Goal: Find specific page/section: Find specific page/section

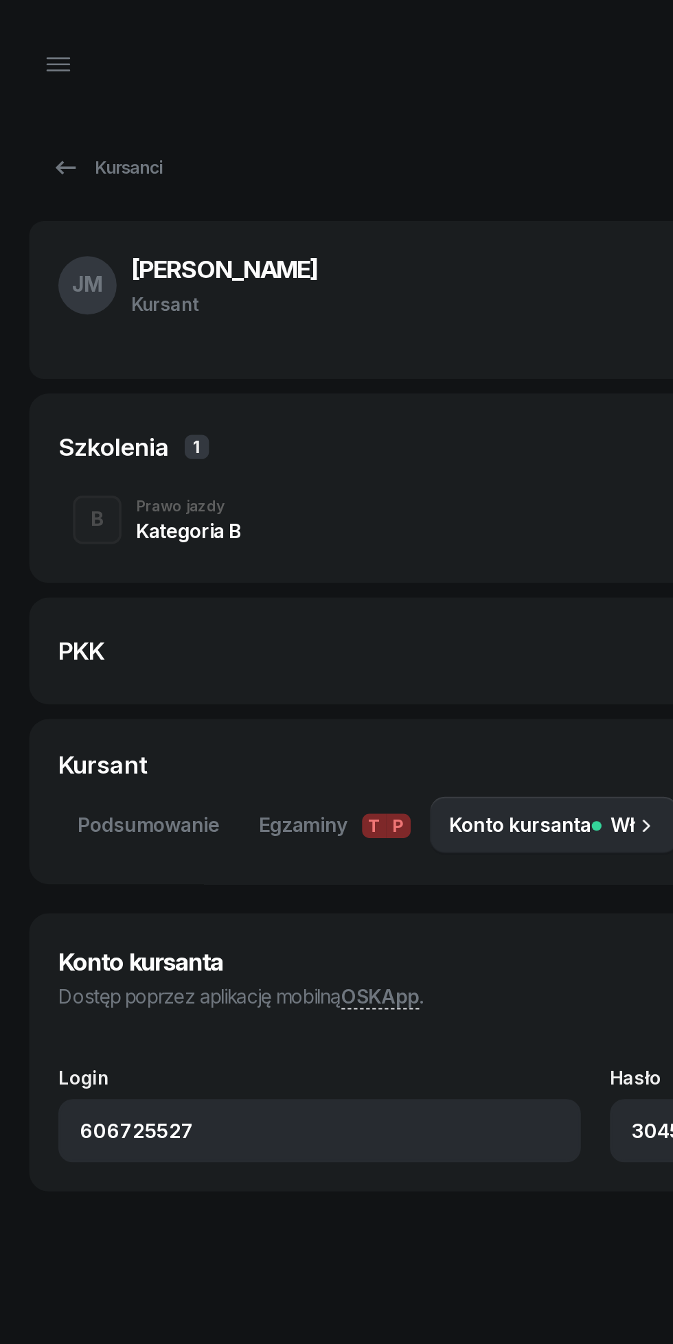
click at [55, 95] on div "Kursanci" at bounding box center [60, 94] width 63 height 16
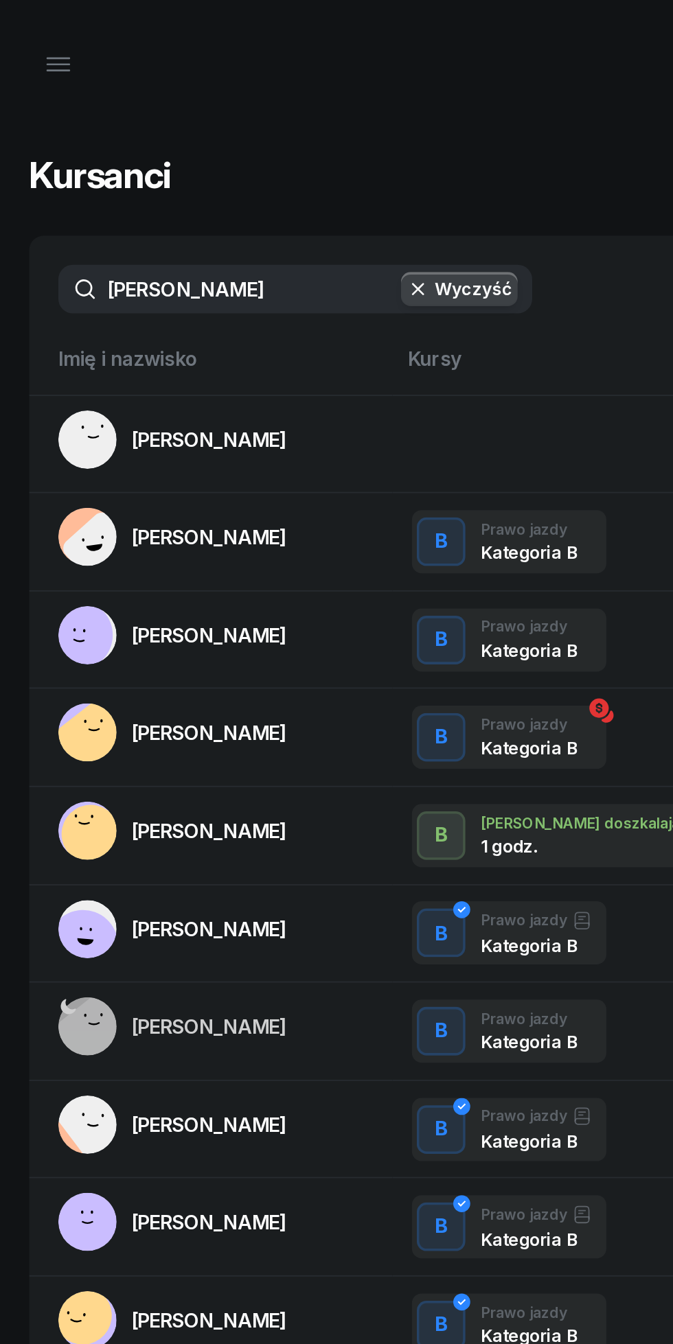
click at [33, 40] on icon "button" at bounding box center [33, 40] width 12 height 0
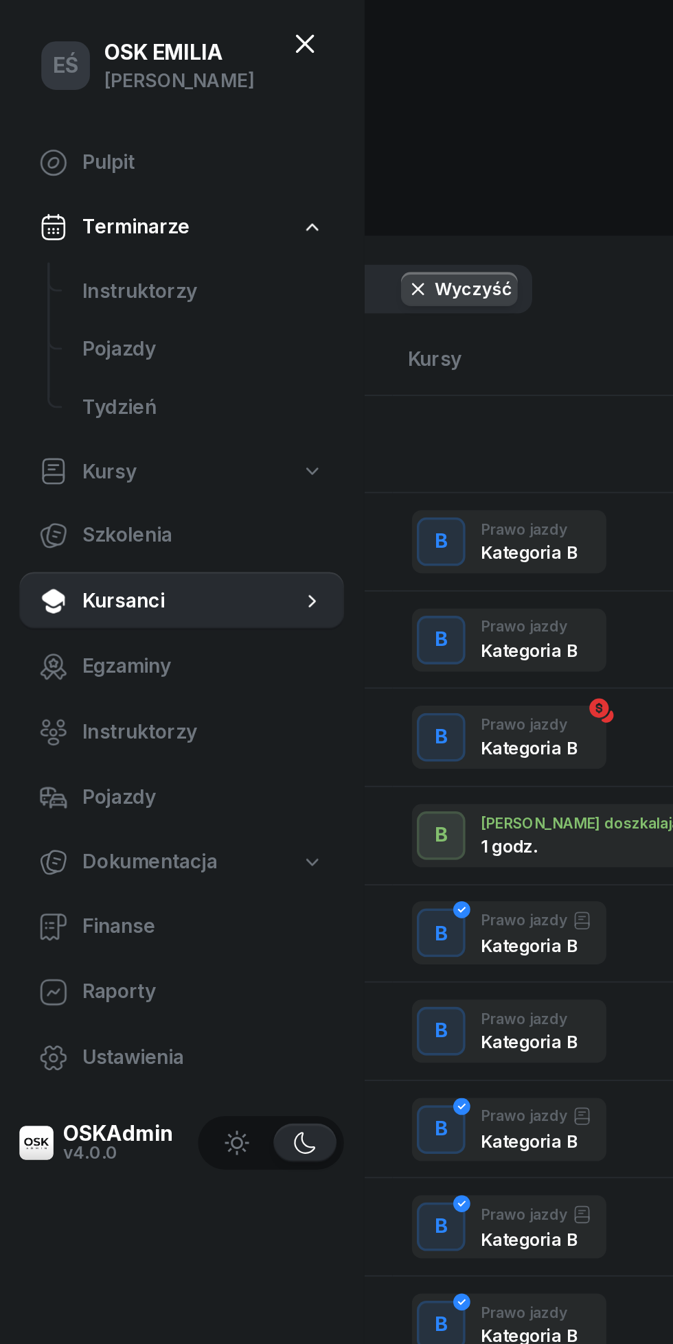
click at [76, 343] on span "Kursanci" at bounding box center [108, 340] width 123 height 18
click at [258, 84] on div "Kursanci Nowy kursant" at bounding box center [336, 99] width 640 height 36
click at [164, 28] on icon at bounding box center [172, 24] width 16 height 16
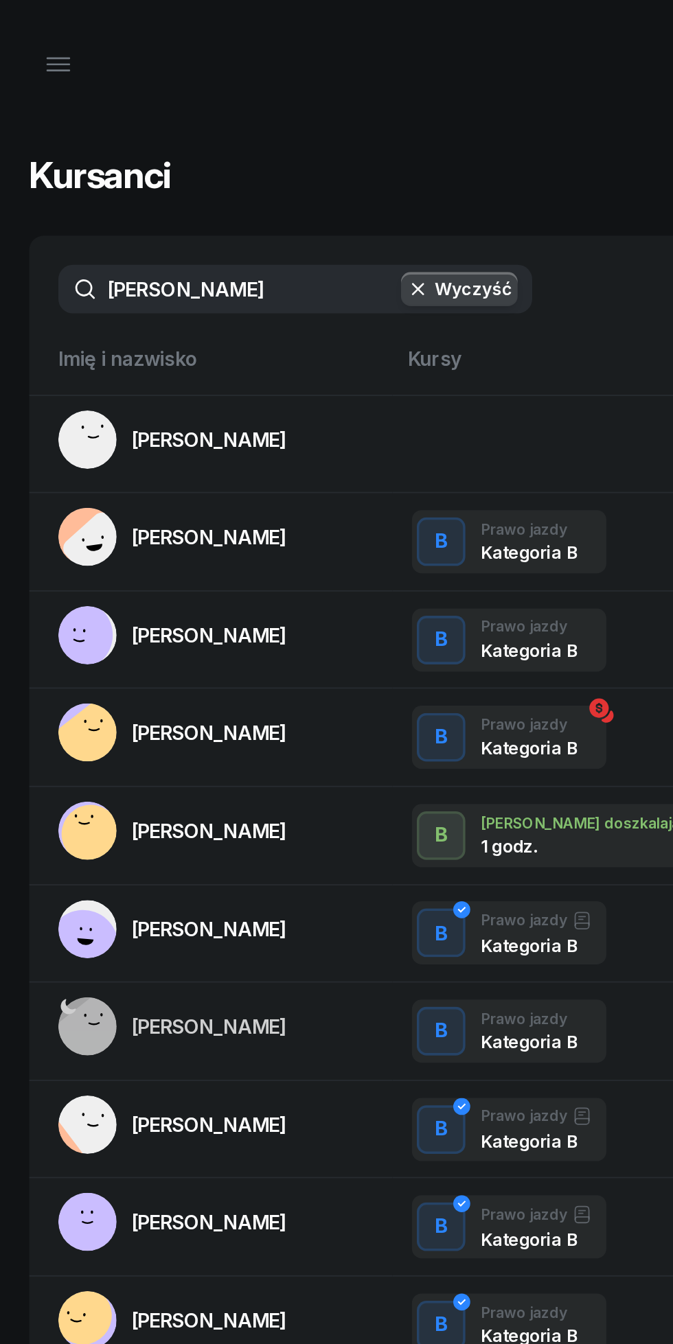
click at [140, 167] on input "[PERSON_NAME]" at bounding box center [167, 163] width 268 height 27
click at [256, 161] on button "Wyczyść" at bounding box center [260, 163] width 66 height 19
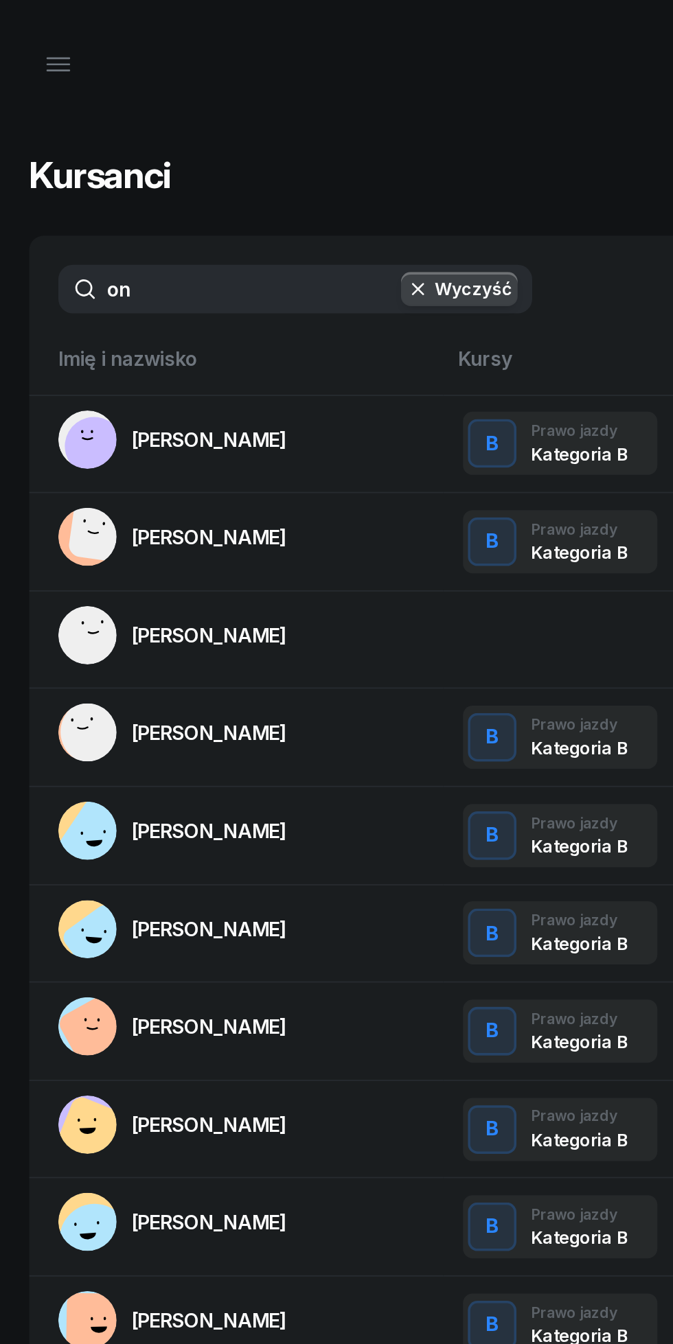
type input "ono"
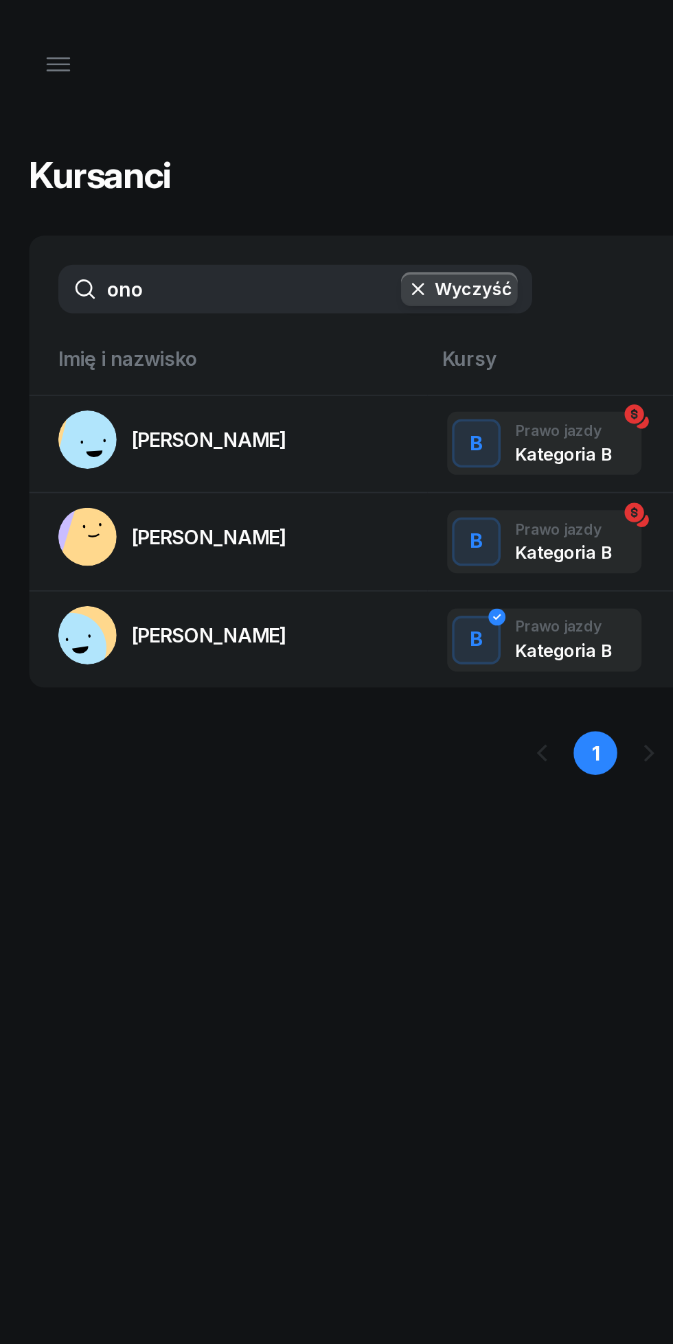
click at [119, 244] on span "[PERSON_NAME]" at bounding box center [118, 249] width 88 height 14
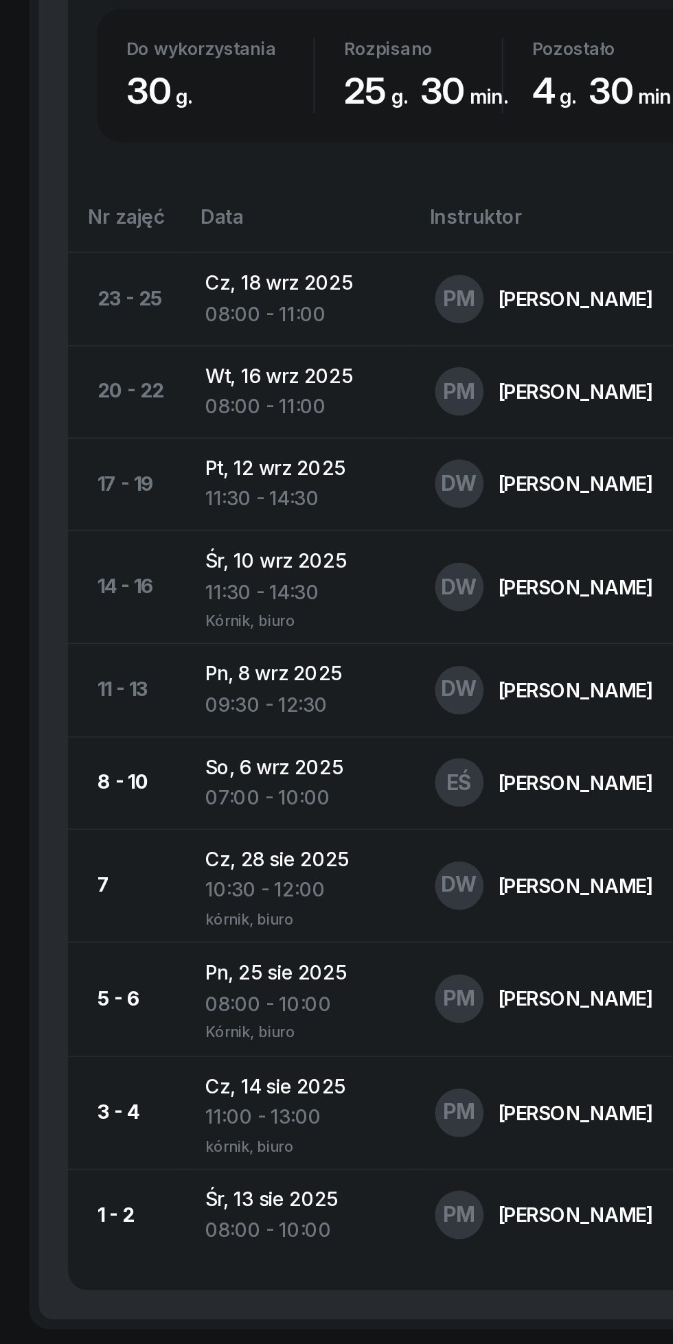
scroll to position [514, 0]
